Goal: Transaction & Acquisition: Purchase product/service

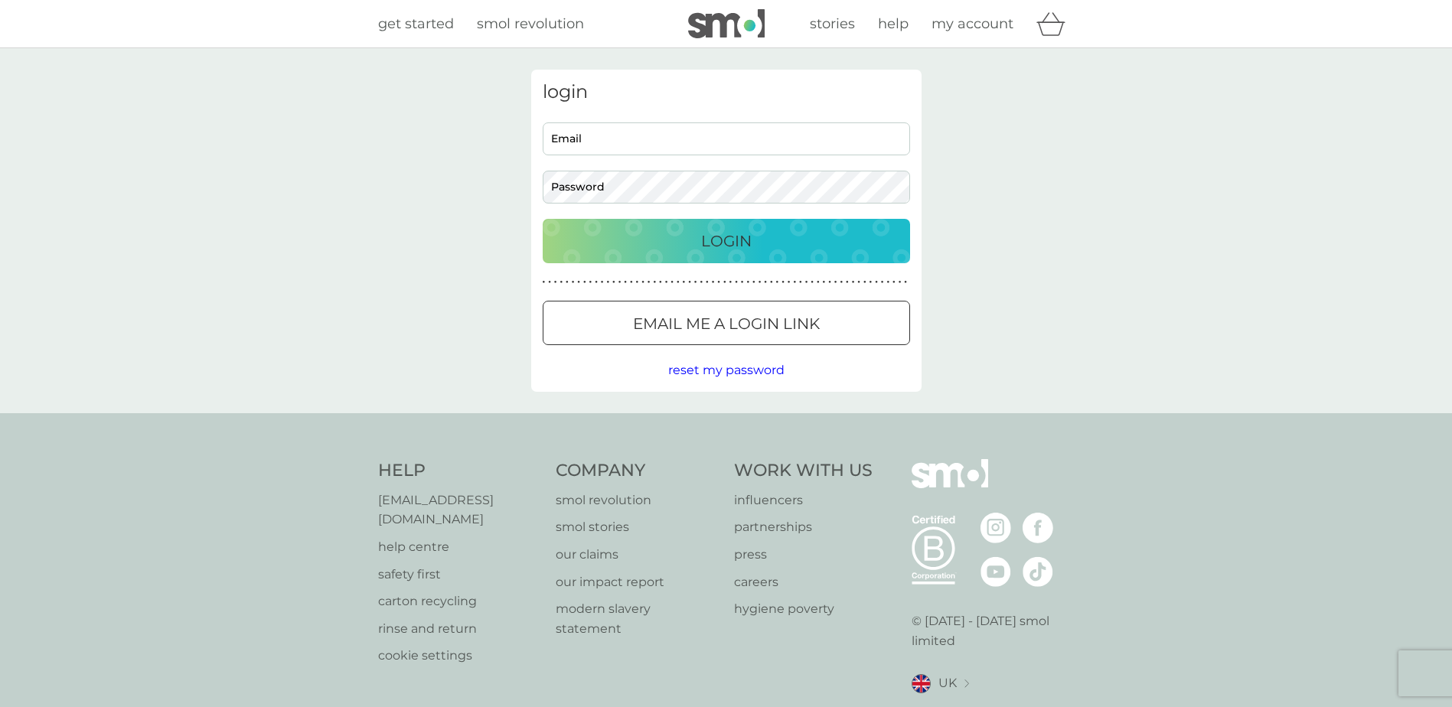
type input "[EMAIL_ADDRESS][DOMAIN_NAME]"
click at [803, 236] on div "Login" at bounding box center [726, 241] width 337 height 24
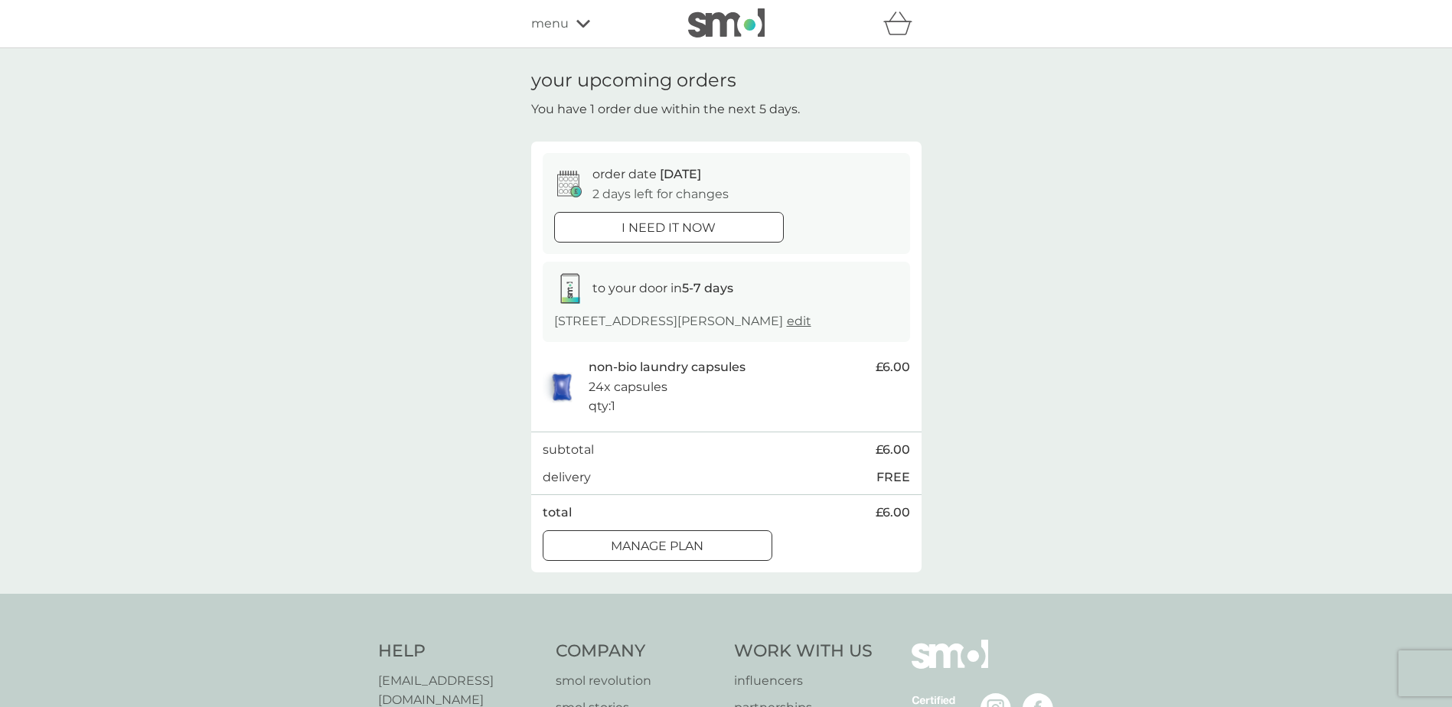
click at [730, 30] on img at bounding box center [726, 22] width 77 height 29
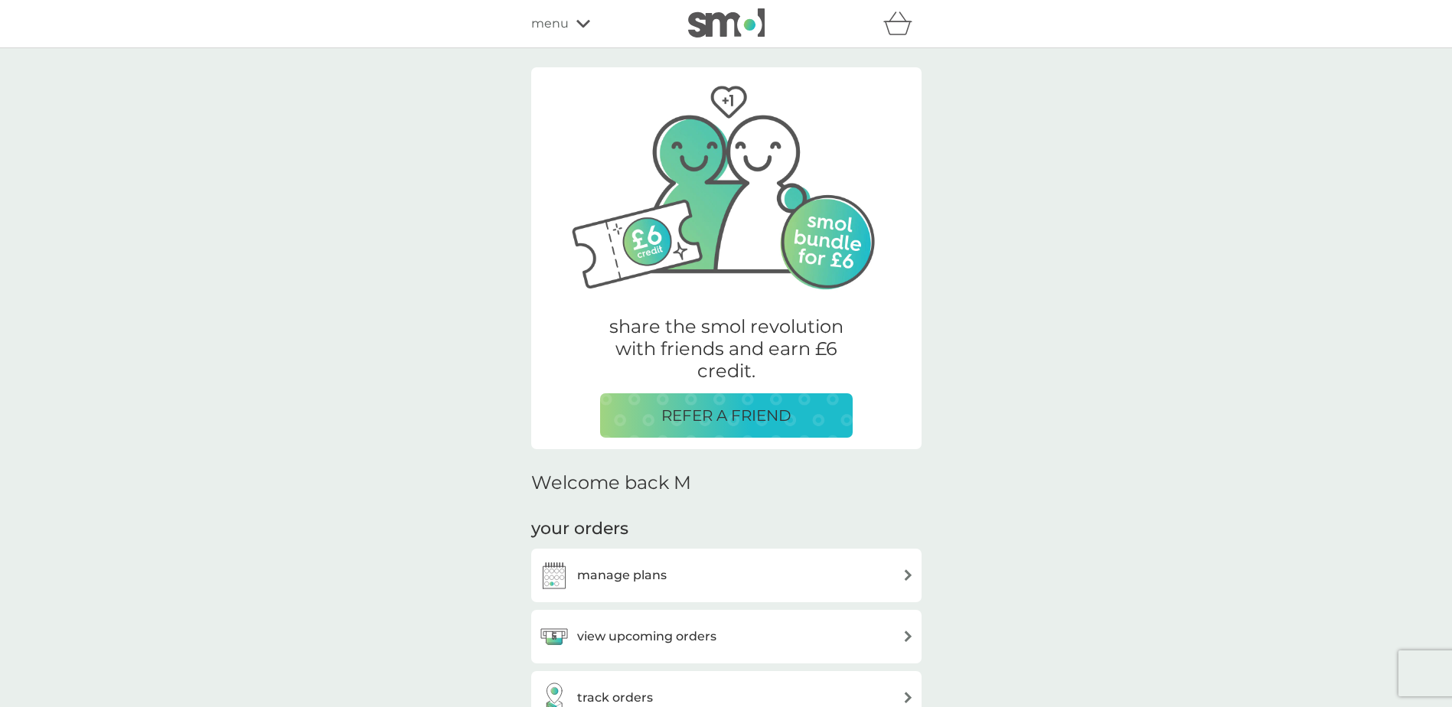
click at [560, 30] on span "menu" at bounding box center [550, 24] width 38 height 20
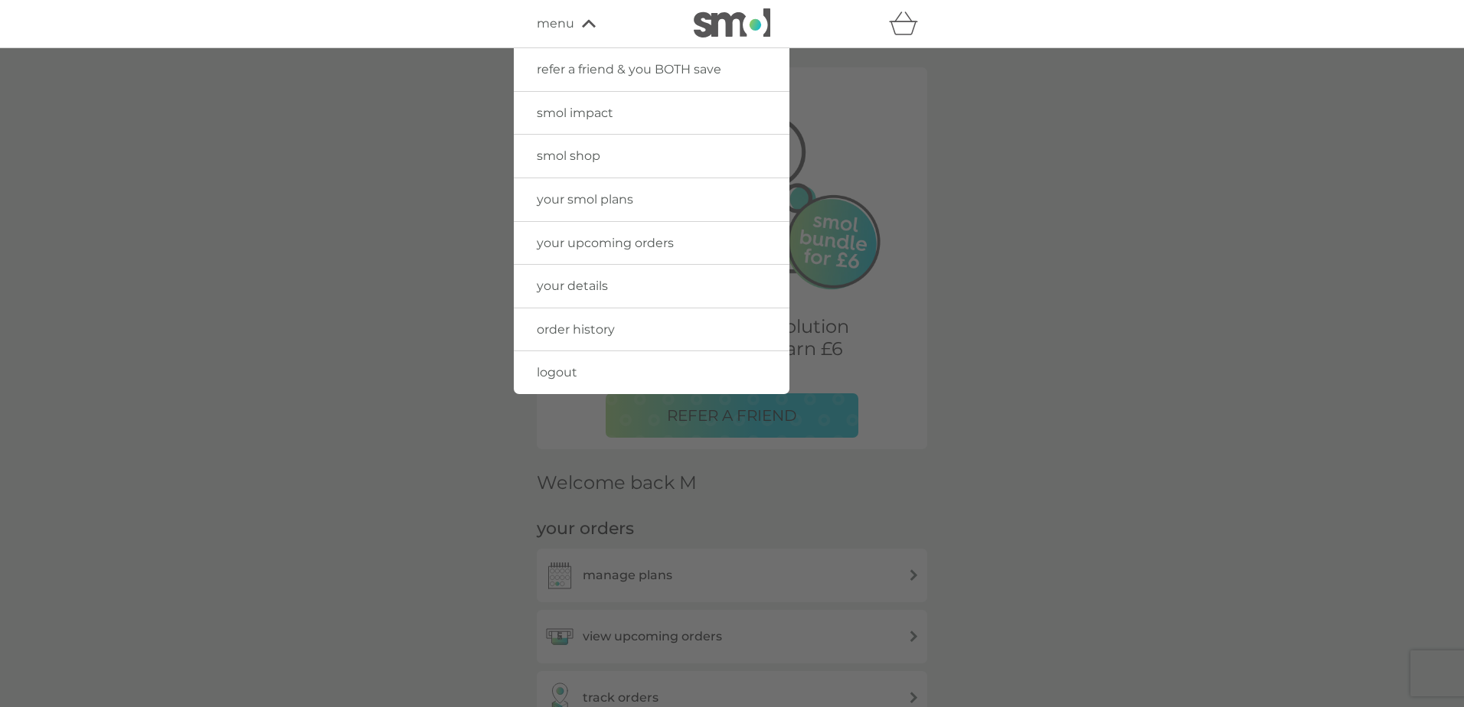
click at [624, 152] on link "smol shop" at bounding box center [652, 156] width 276 height 43
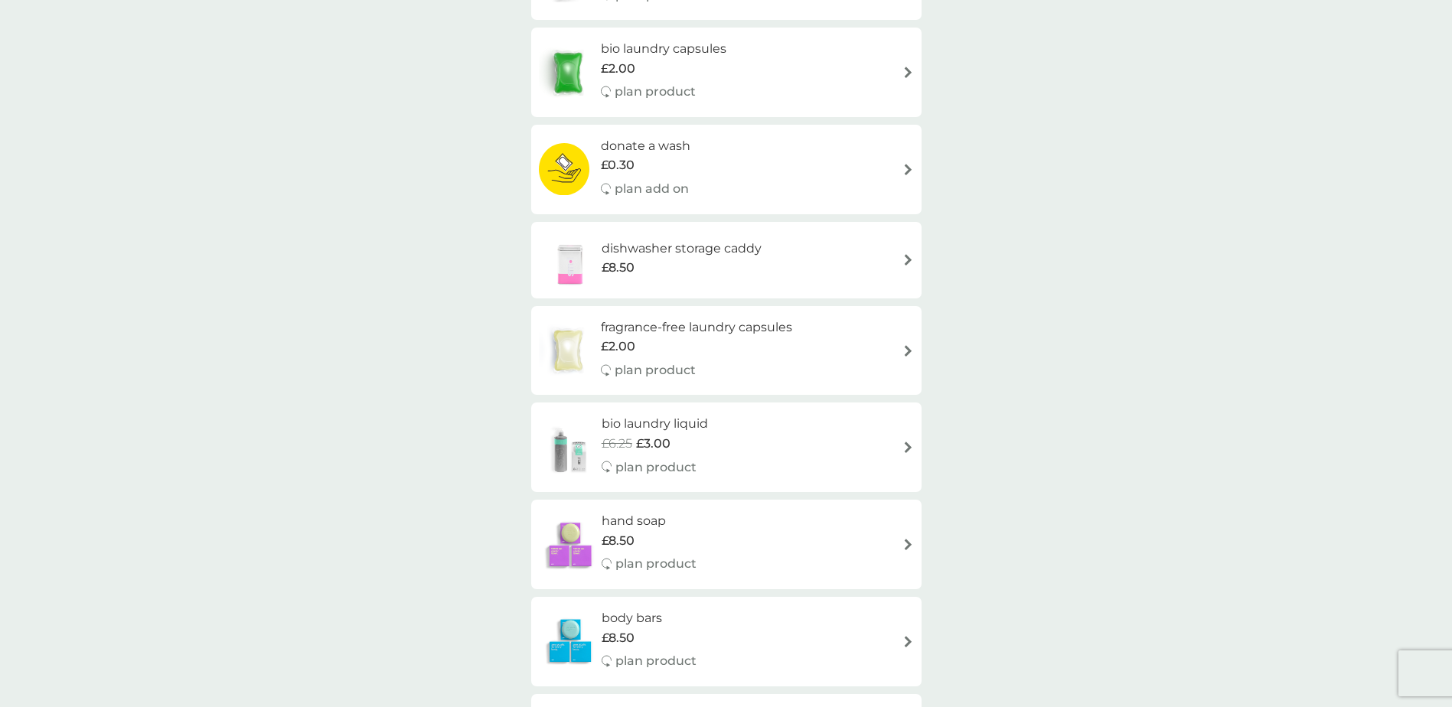
scroll to position [995, 0]
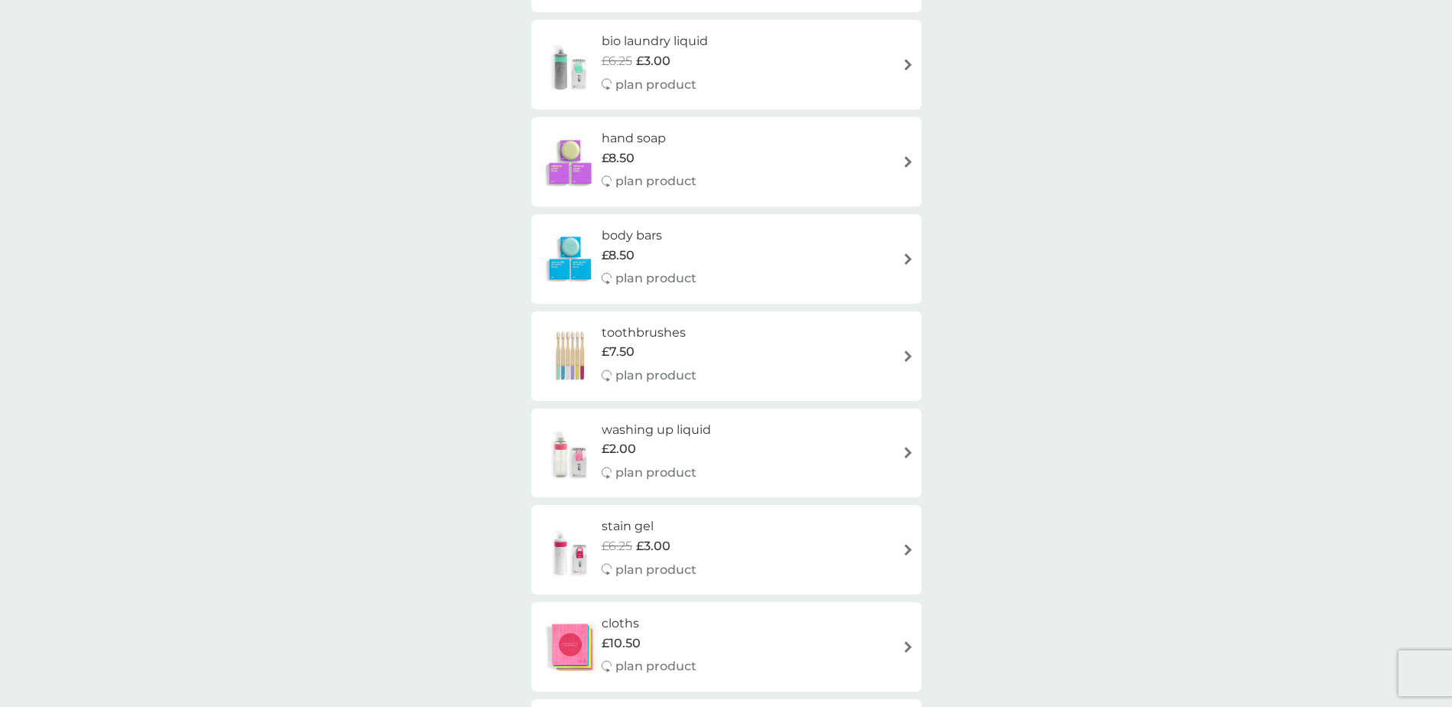
click at [777, 453] on div "washing up liquid £2.00 plan product" at bounding box center [726, 453] width 375 height 67
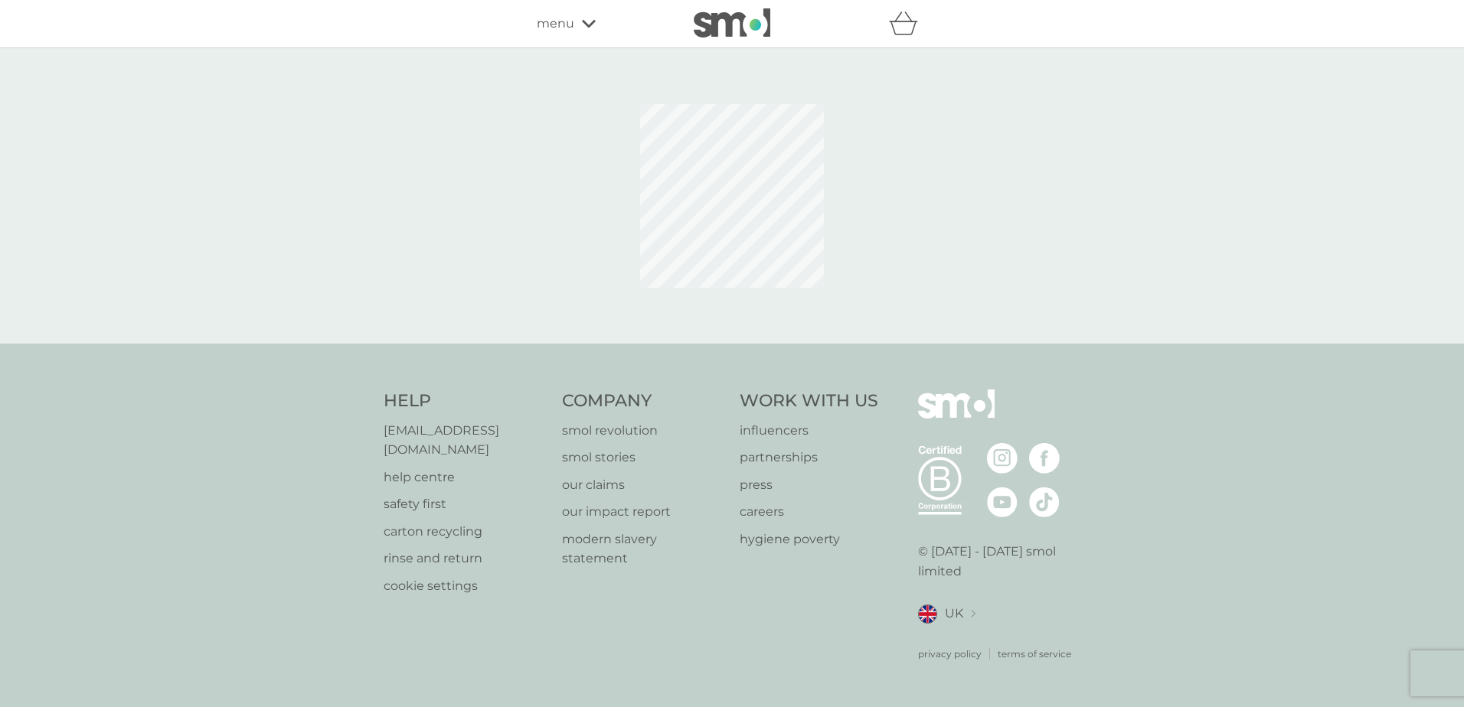
select select "112"
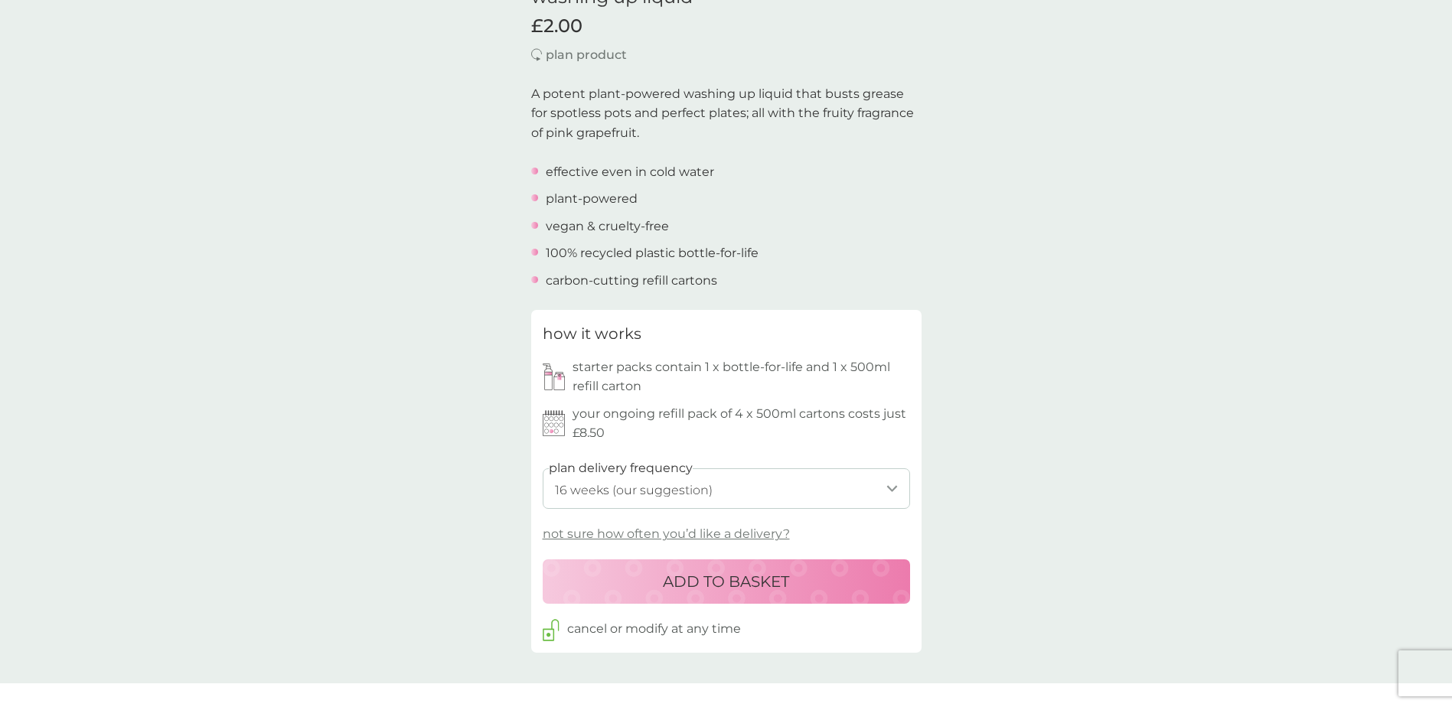
scroll to position [459, 0]
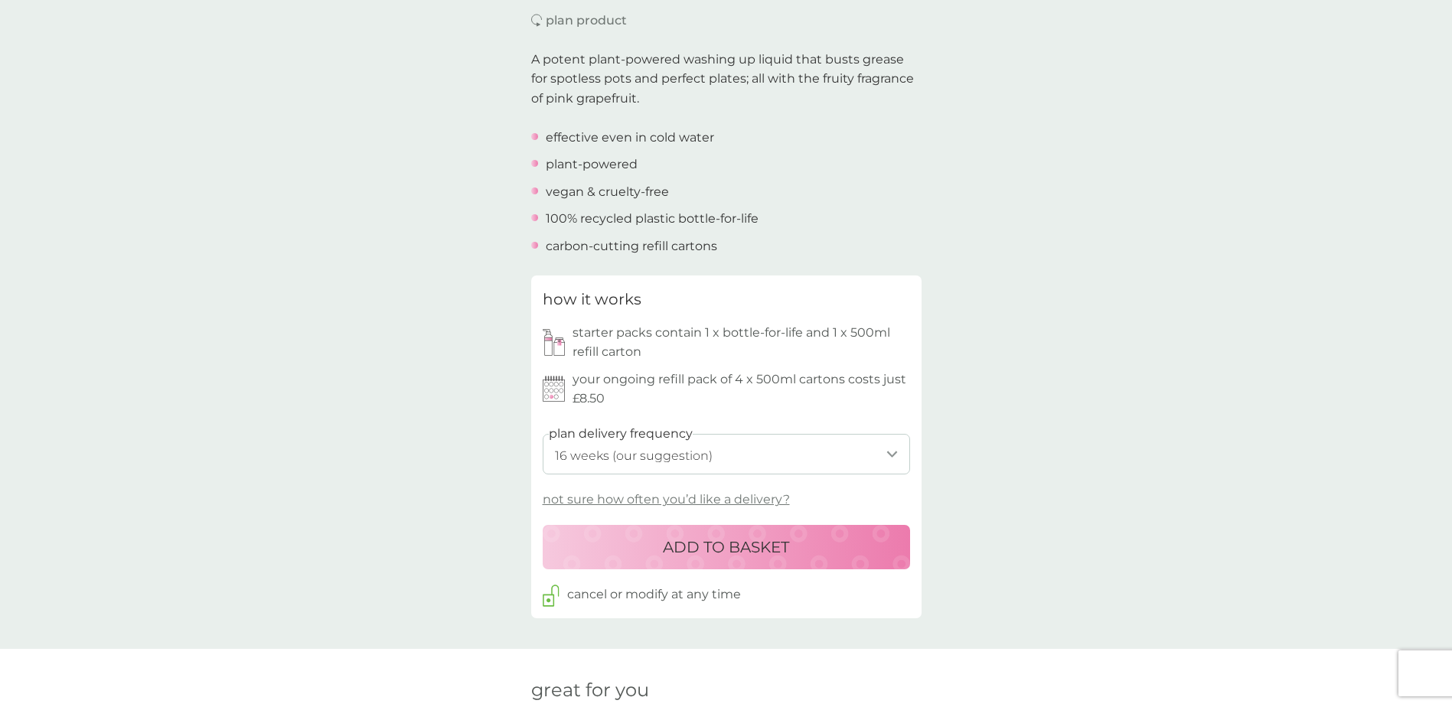
click at [837, 566] on button "ADD TO BASKET" at bounding box center [726, 547] width 367 height 44
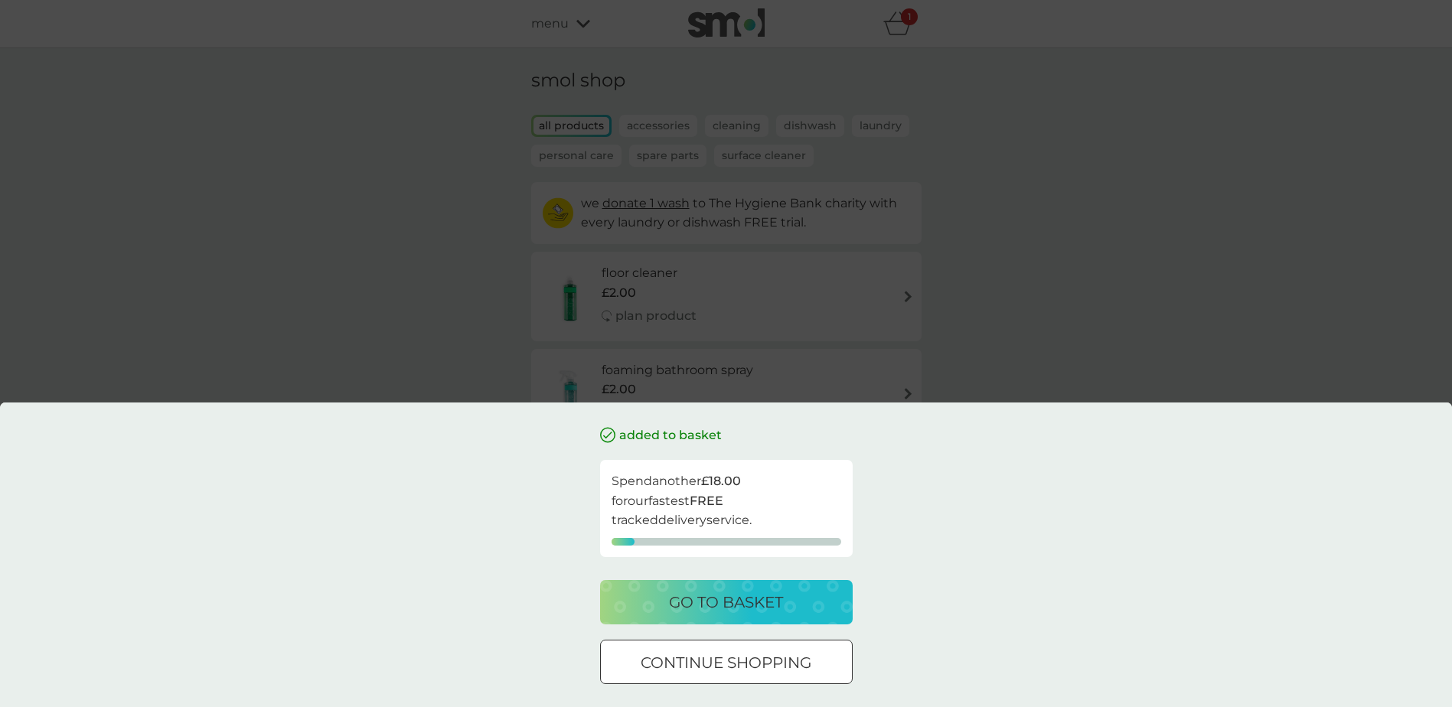
click at [805, 664] on p "continue shopping" at bounding box center [726, 663] width 171 height 24
